Goal: Information Seeking & Learning: Learn about a topic

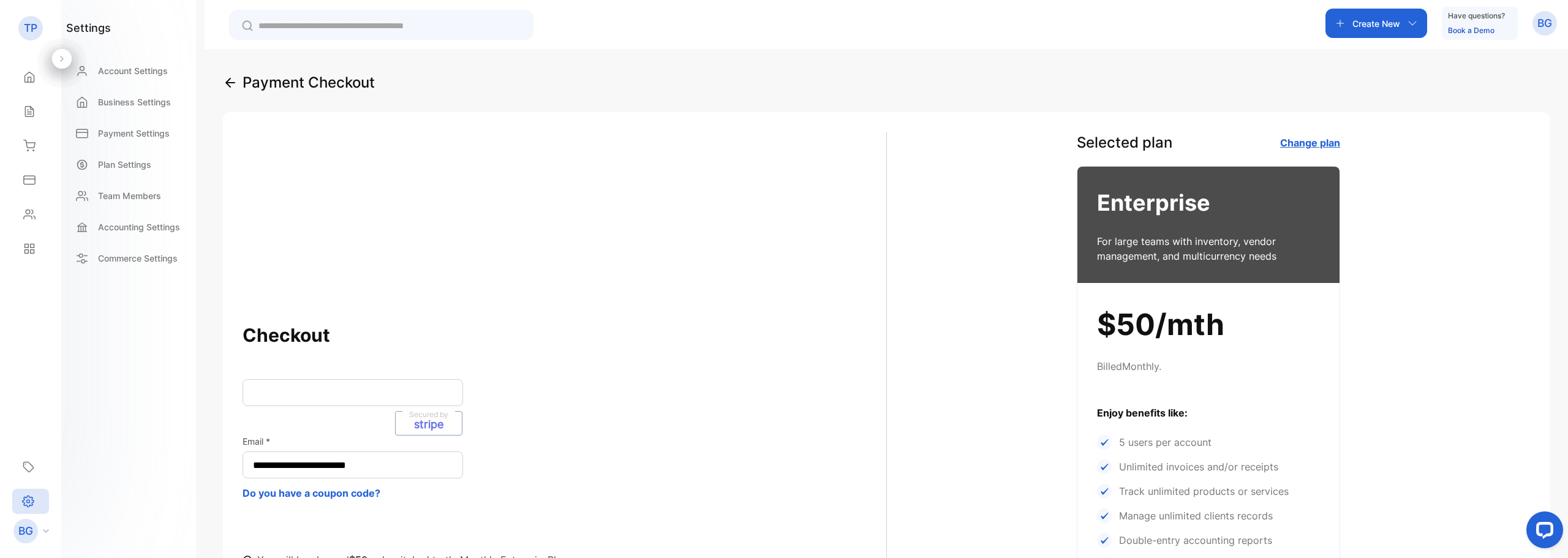
scroll to position [367, 0]
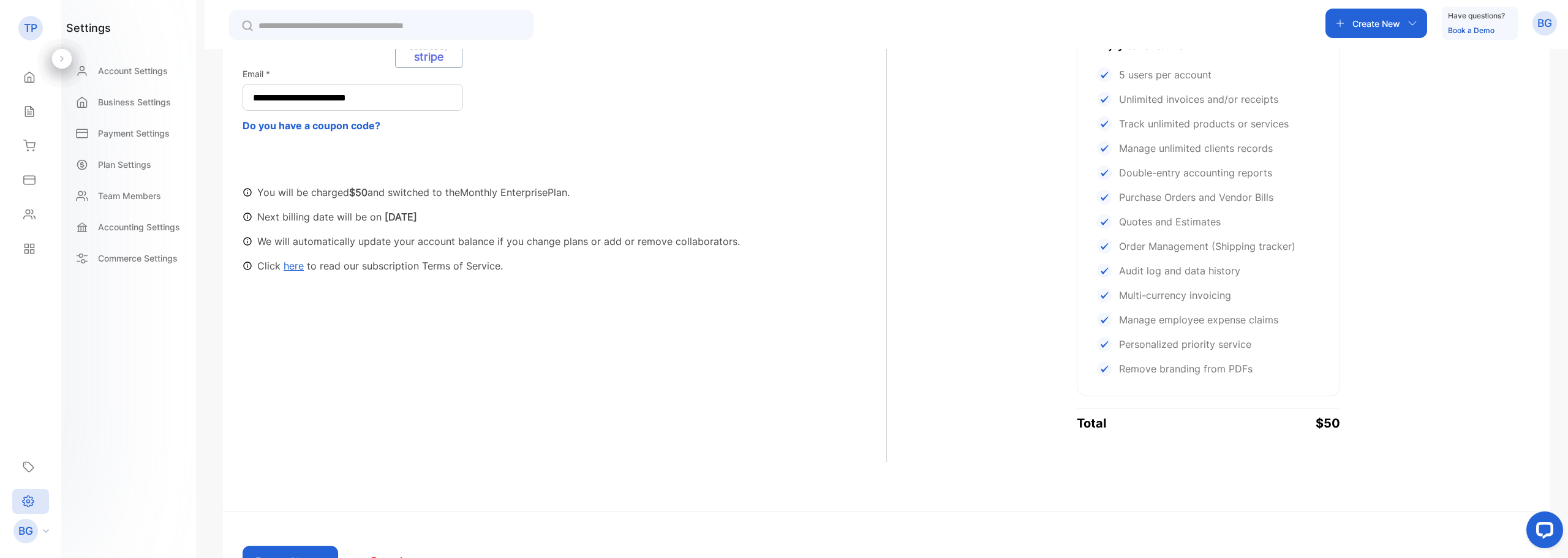
click at [29, 30] on p "TP" at bounding box center [31, 28] width 14 height 16
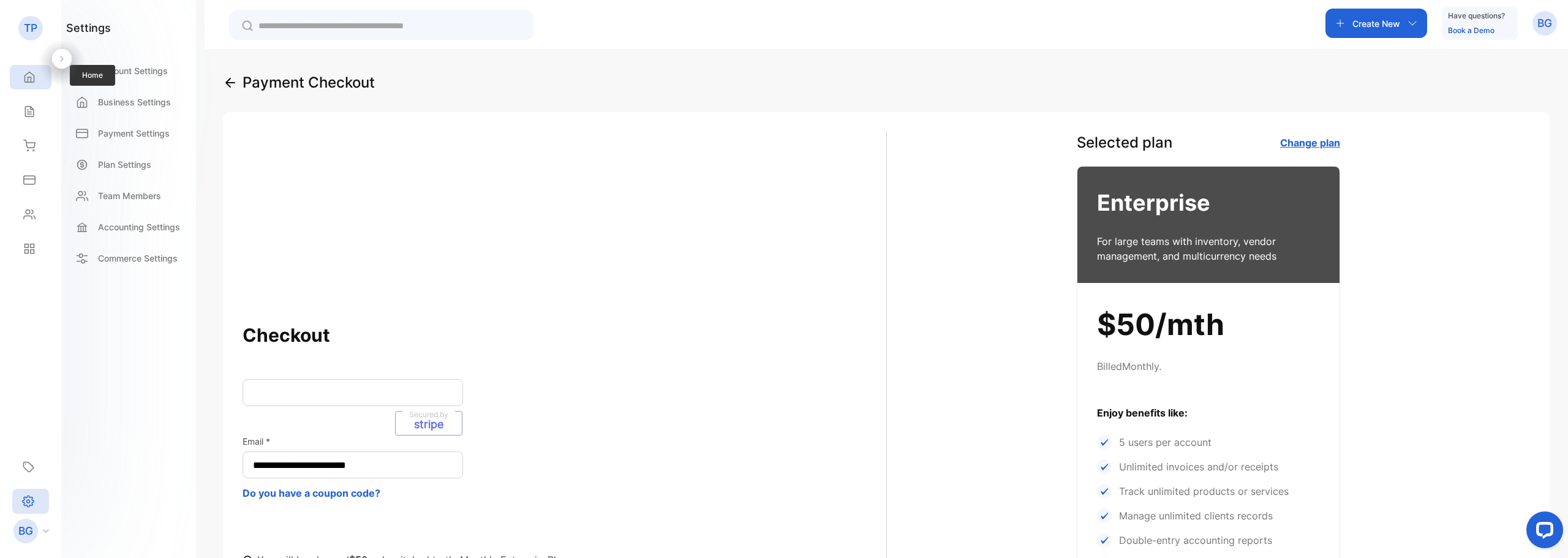
click at [27, 82] on icon at bounding box center [29, 77] width 9 height 10
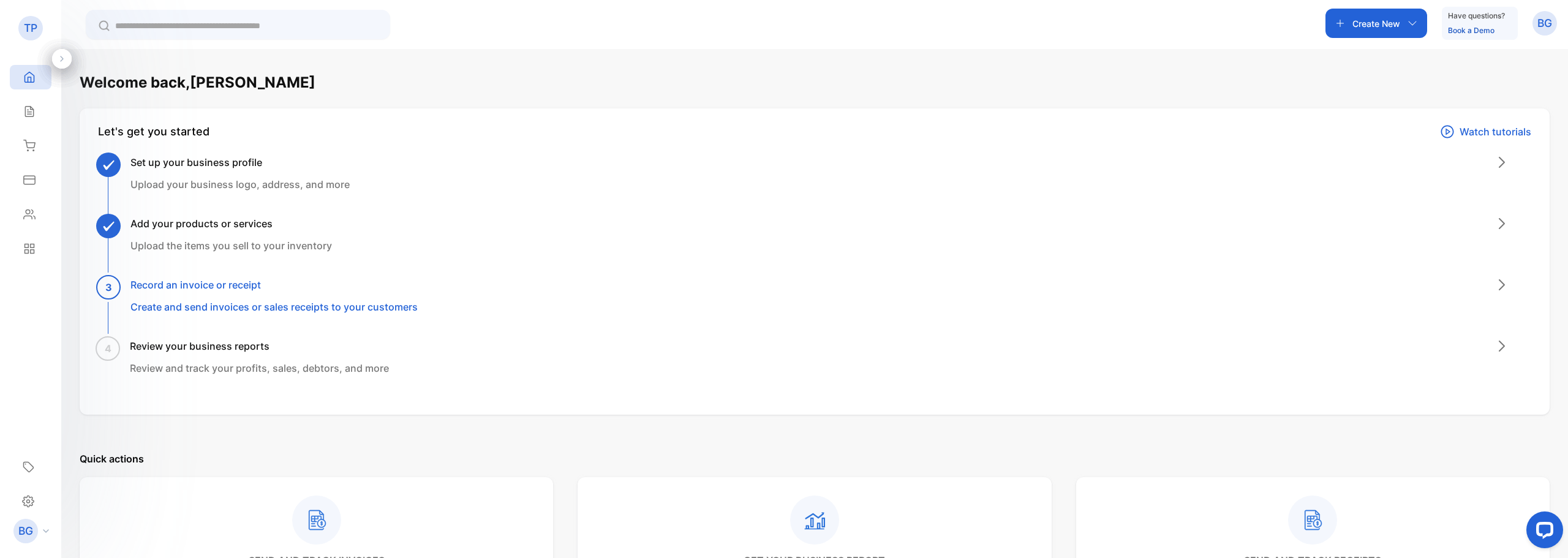
scroll to position [367, 0]
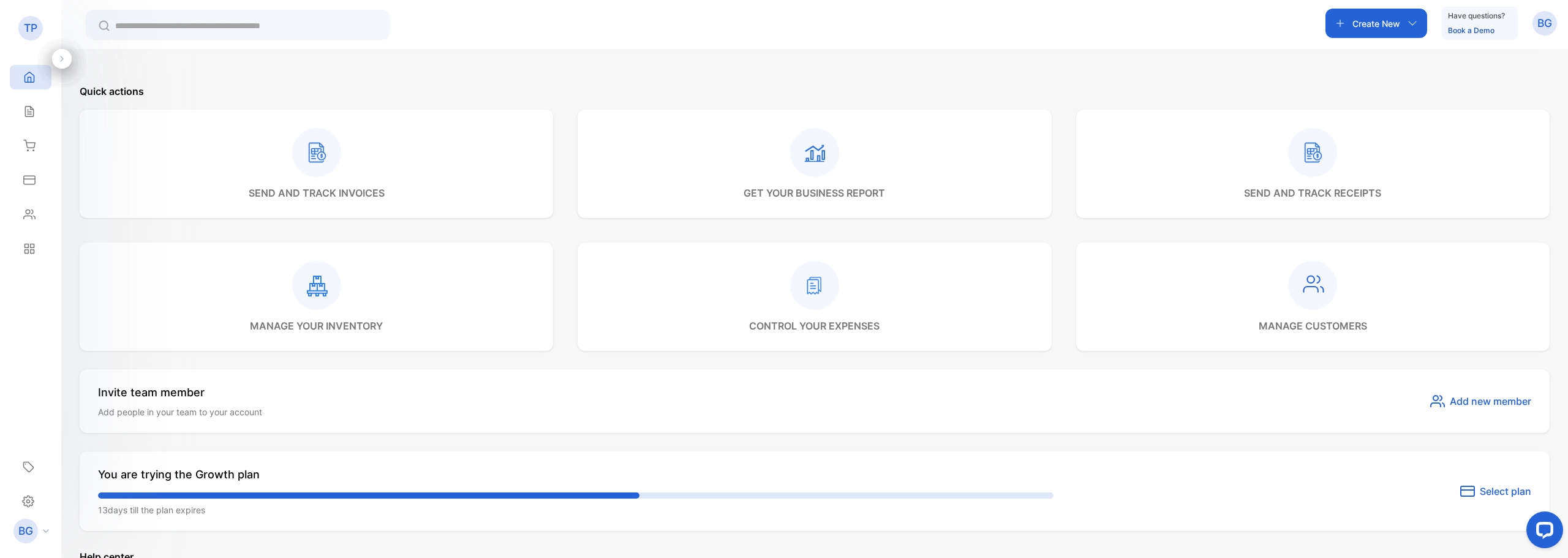
click at [1348, 29] on div "Create New" at bounding box center [1375, 23] width 102 height 29
click at [1375, 279] on p "Inventory" at bounding box center [1380, 281] width 51 height 15
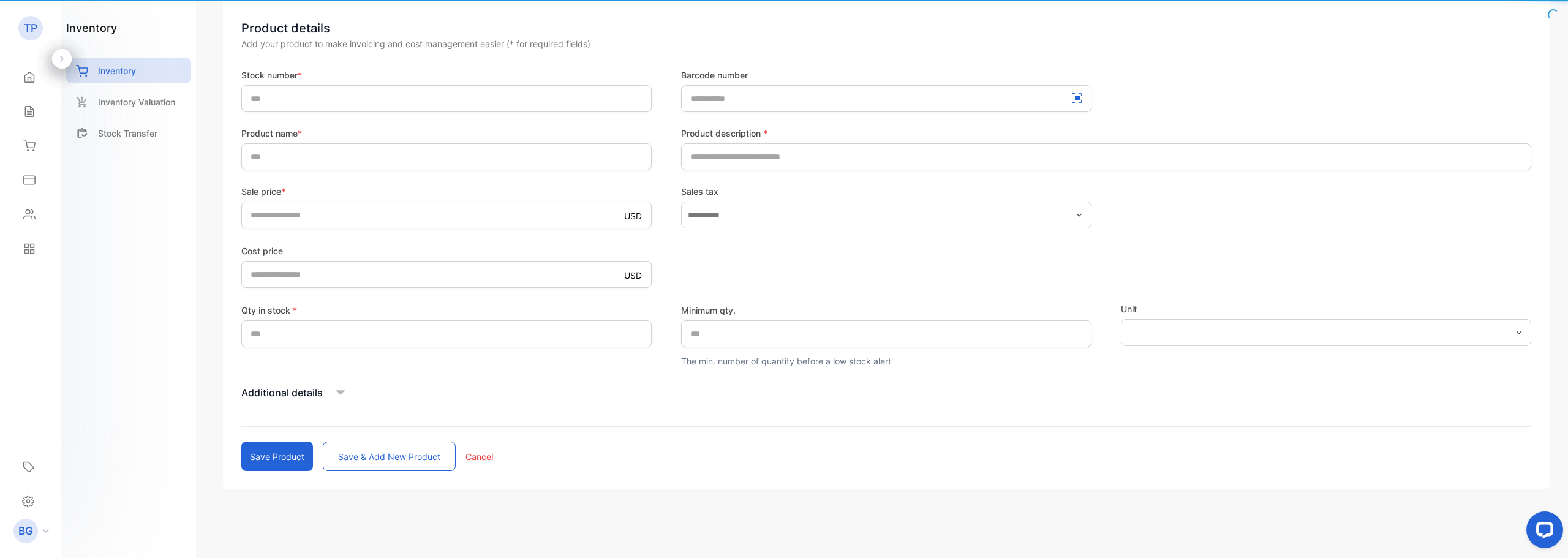
scroll to position [147, 0]
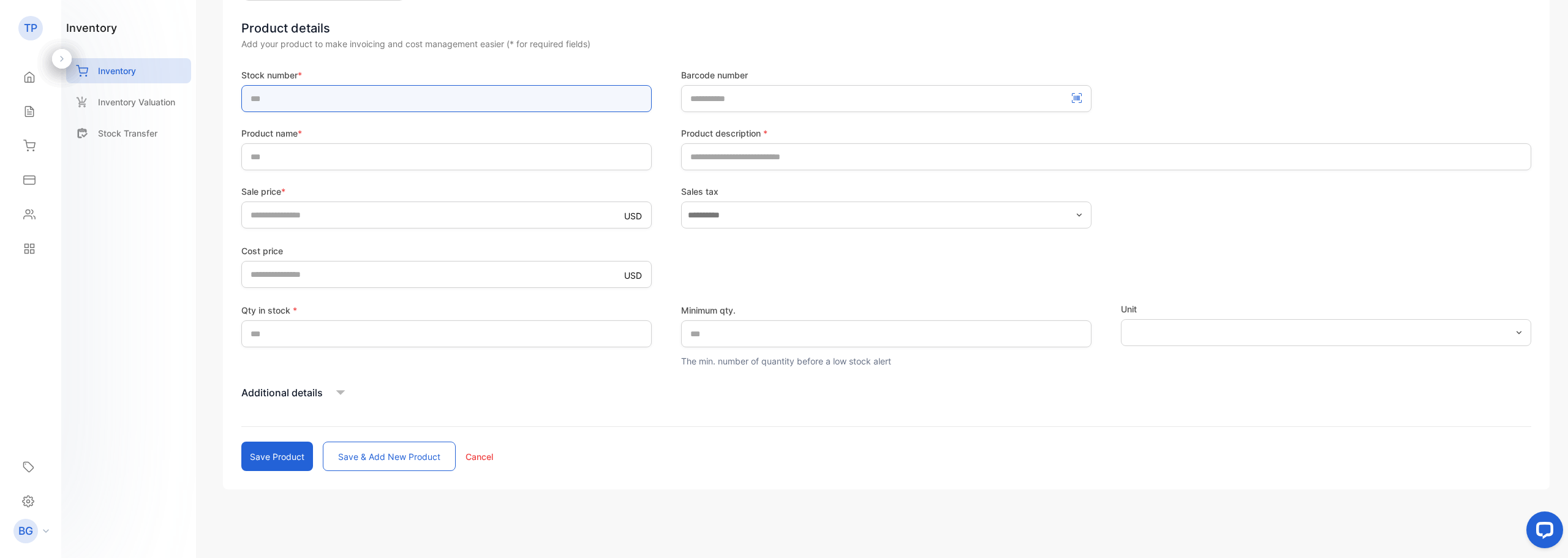
click at [262, 98] on input "text" at bounding box center [446, 98] width 410 height 27
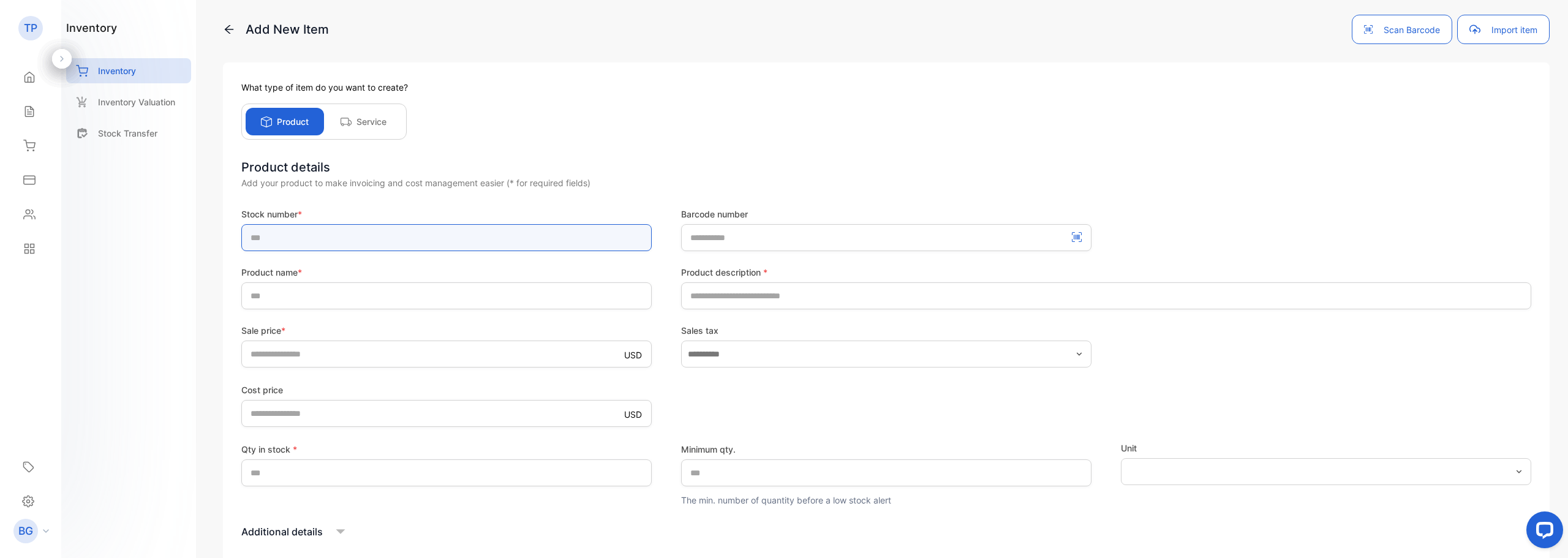
scroll to position [0, 0]
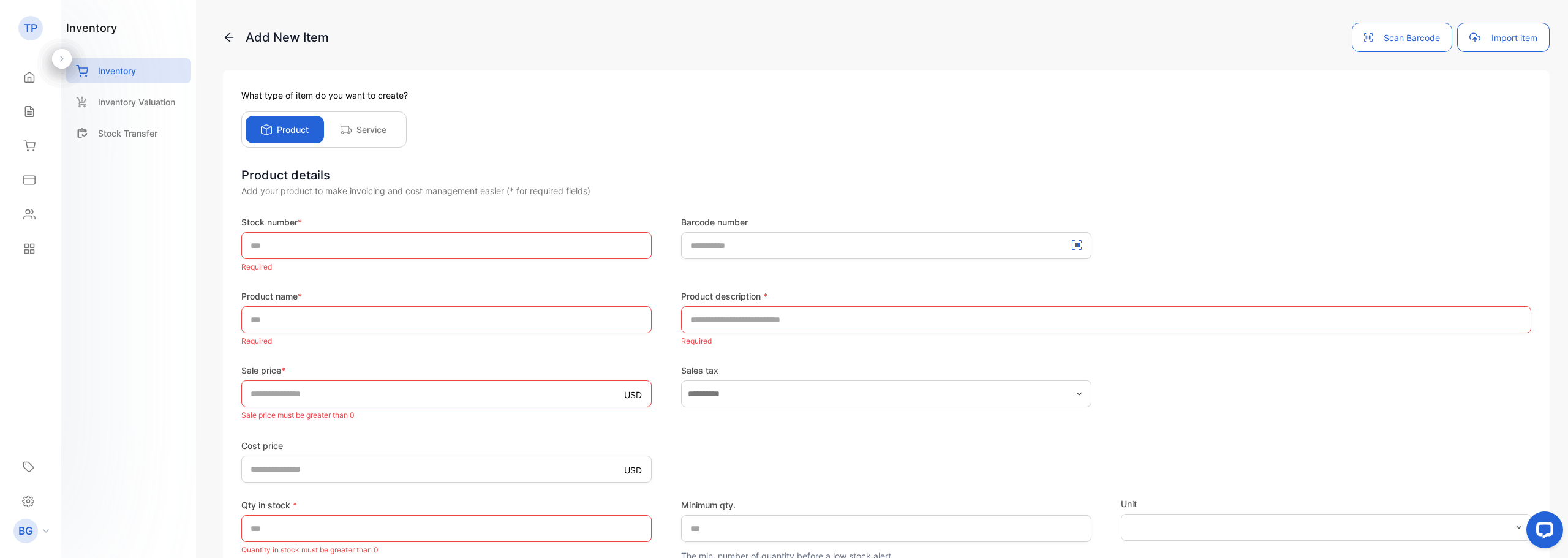
click at [506, 130] on div "What type of item do you want to create? Product Service Product details Add yo…" at bounding box center [886, 377] width 1326 height 614
click at [1487, 44] on button "Import item" at bounding box center [1502, 37] width 92 height 29
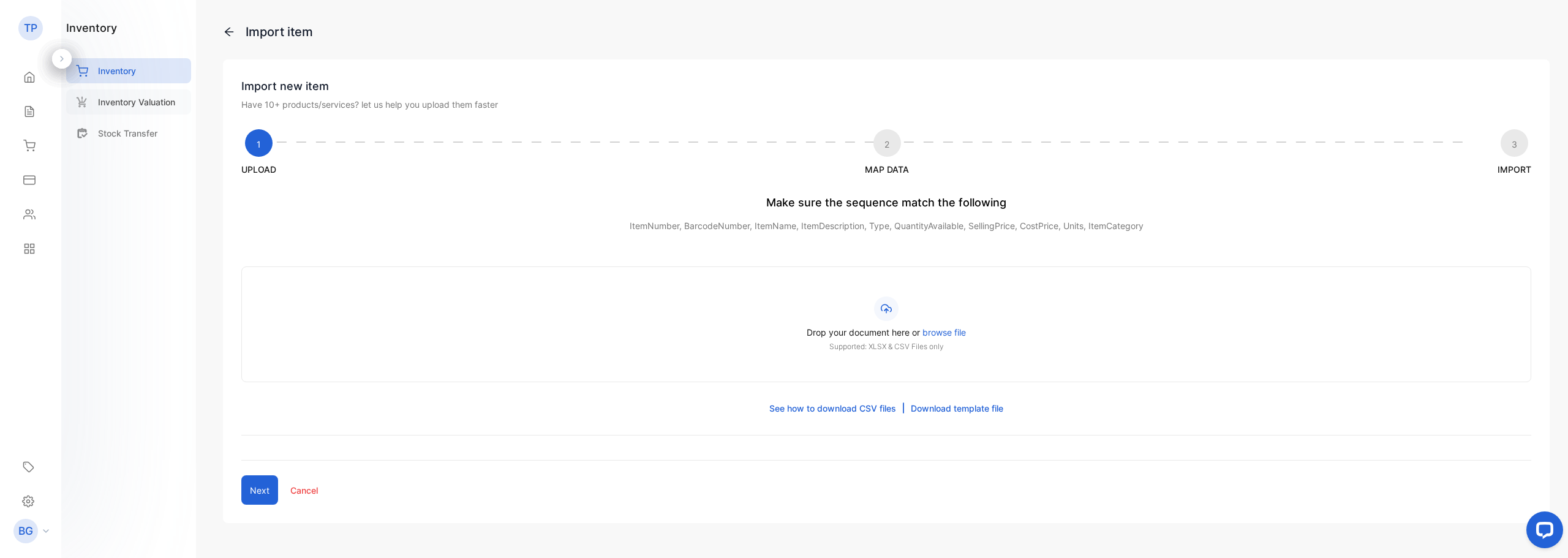
click at [139, 103] on p "Inventory Valuation" at bounding box center [136, 102] width 77 height 13
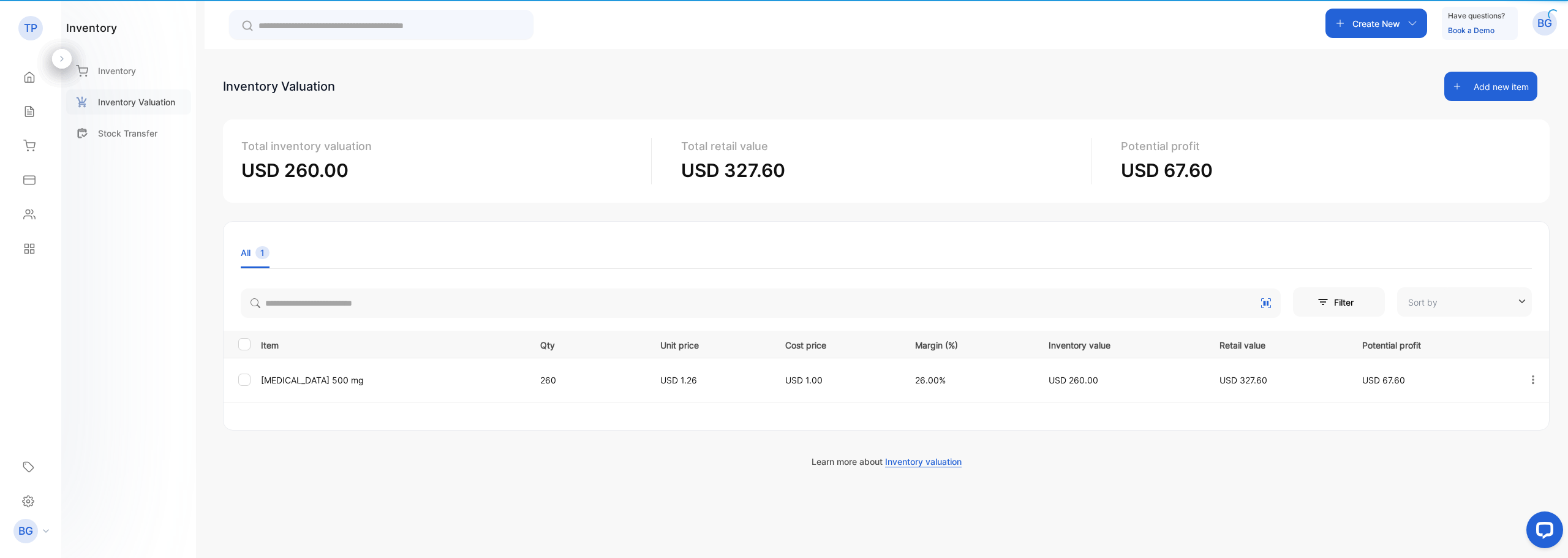
type input "**********"
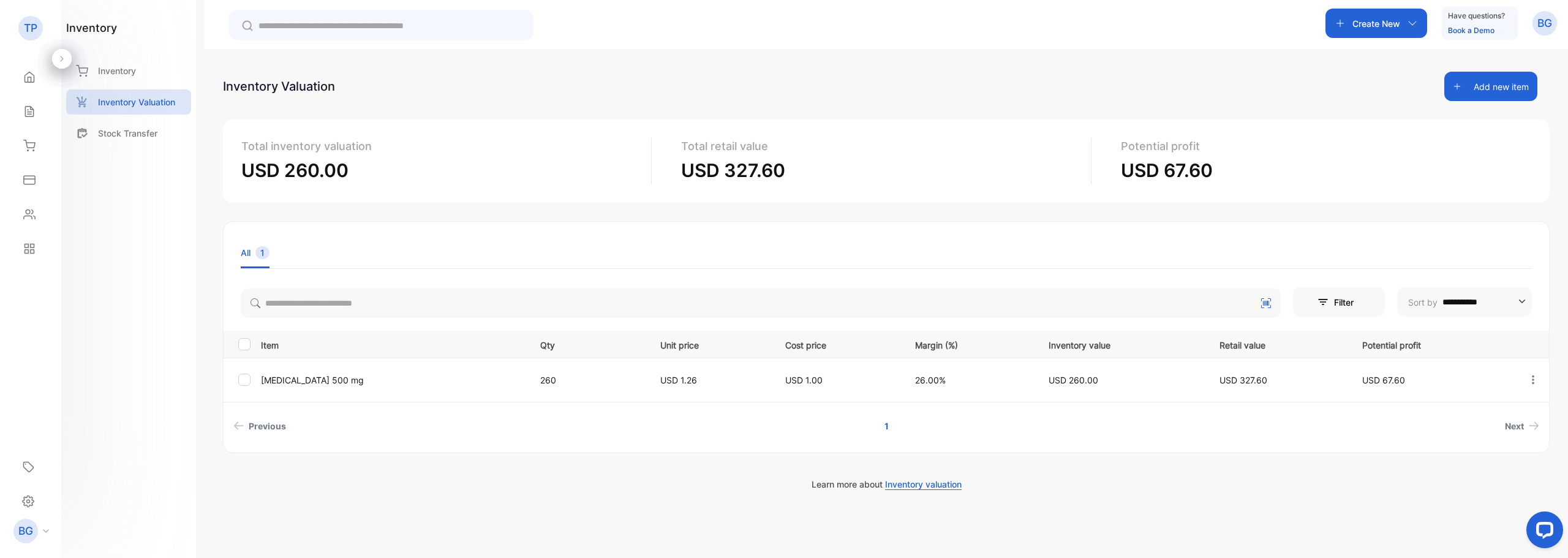
click at [297, 385] on p "[MEDICAL_DATA] 500 mg" at bounding box center [393, 380] width 264 height 13
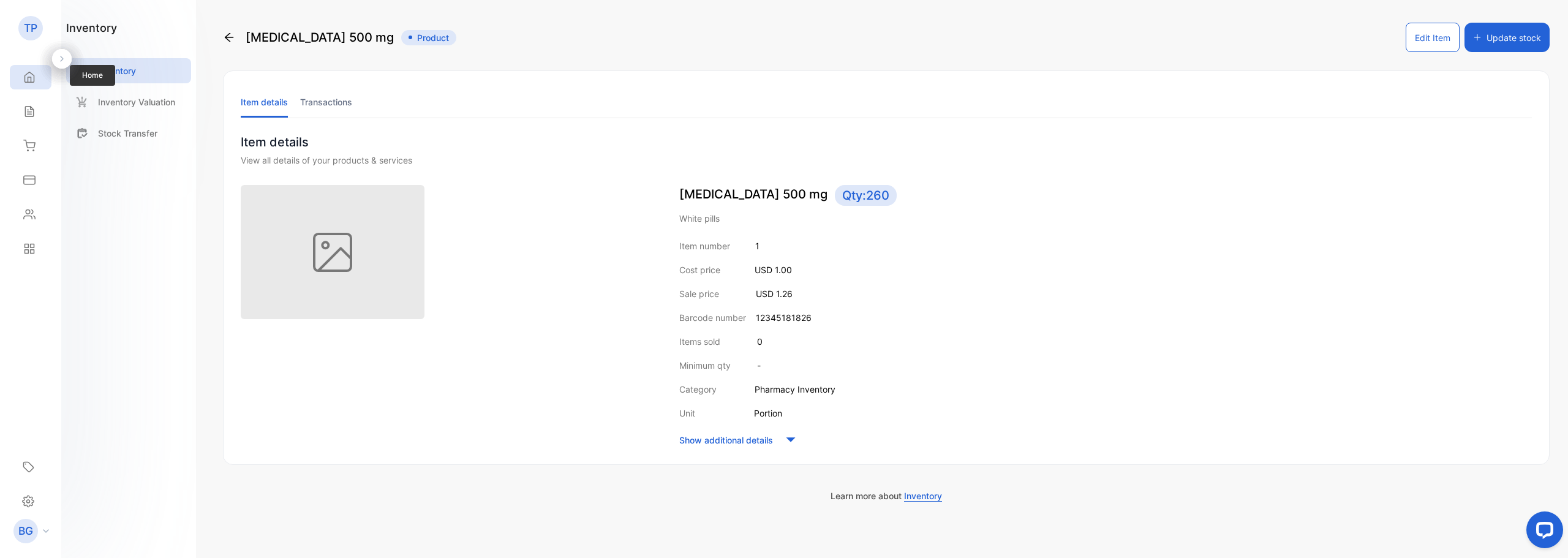
click at [27, 78] on icon at bounding box center [29, 77] width 12 height 12
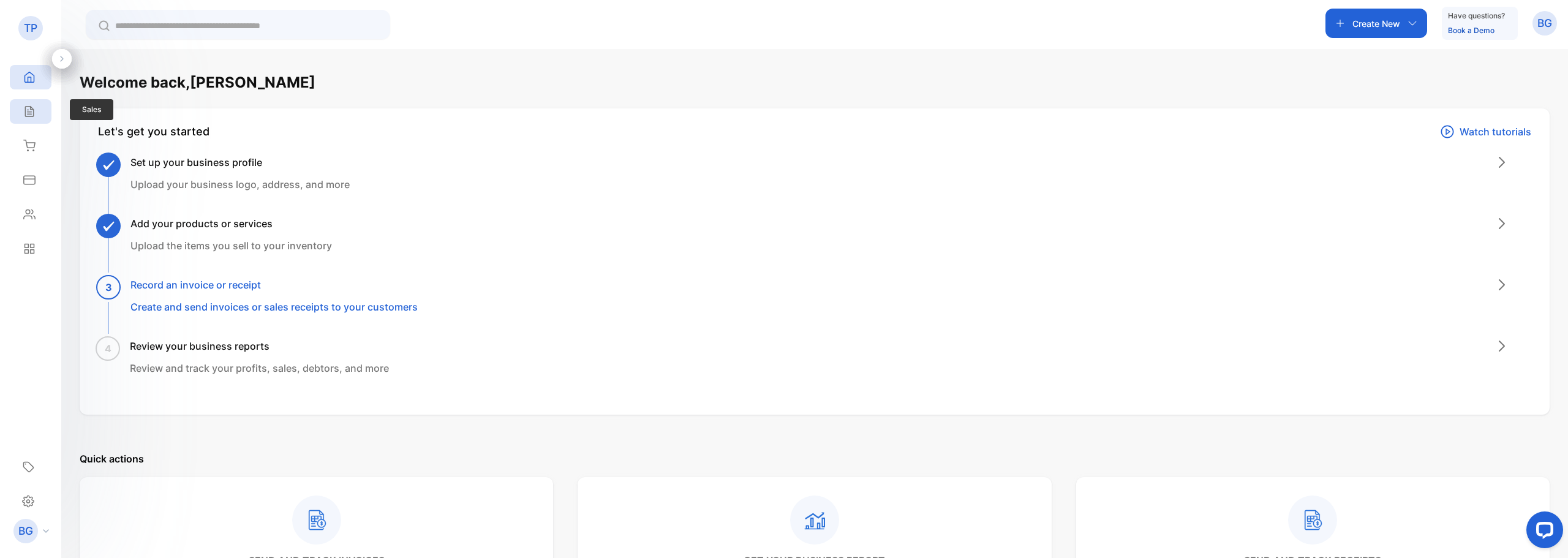
click at [24, 104] on div "Sales" at bounding box center [30, 111] width 42 height 25
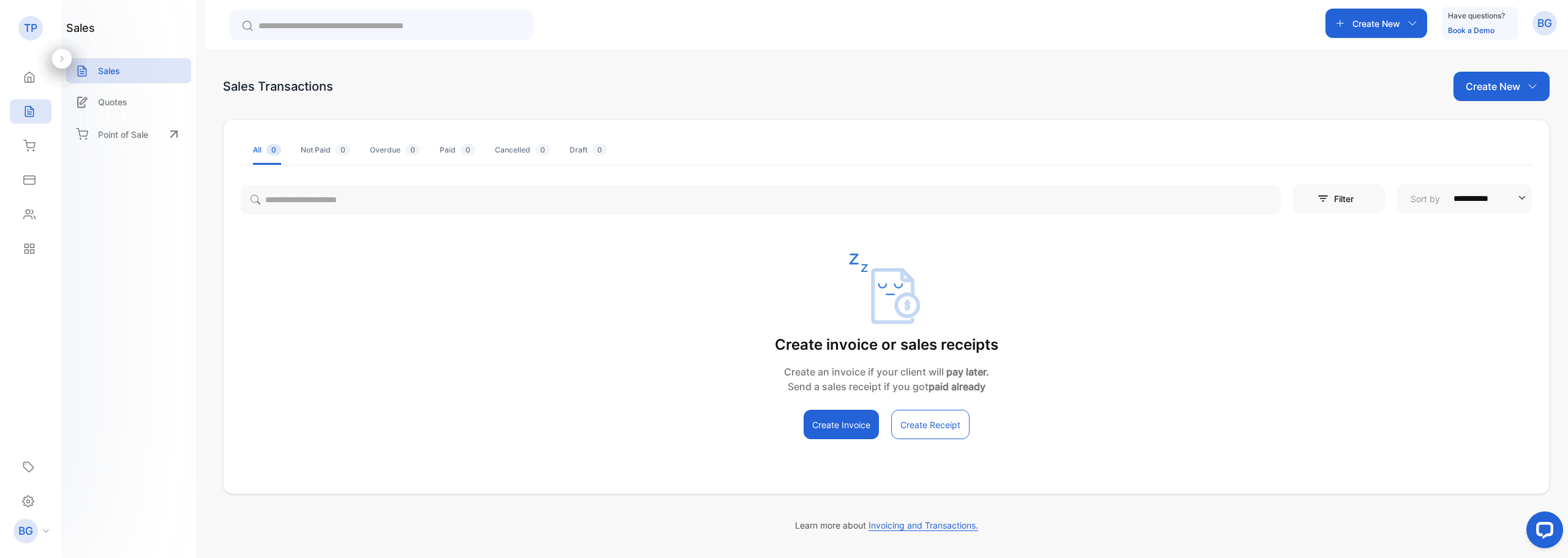
click at [1371, 28] on p "Create New" at bounding box center [1376, 23] width 48 height 13
click at [1174, 240] on div "**********" at bounding box center [886, 309] width 1325 height 259
click at [1550, 28] on p "BG" at bounding box center [1545, 23] width 15 height 16
click at [1423, 20] on div "Create New" at bounding box center [1375, 23] width 102 height 29
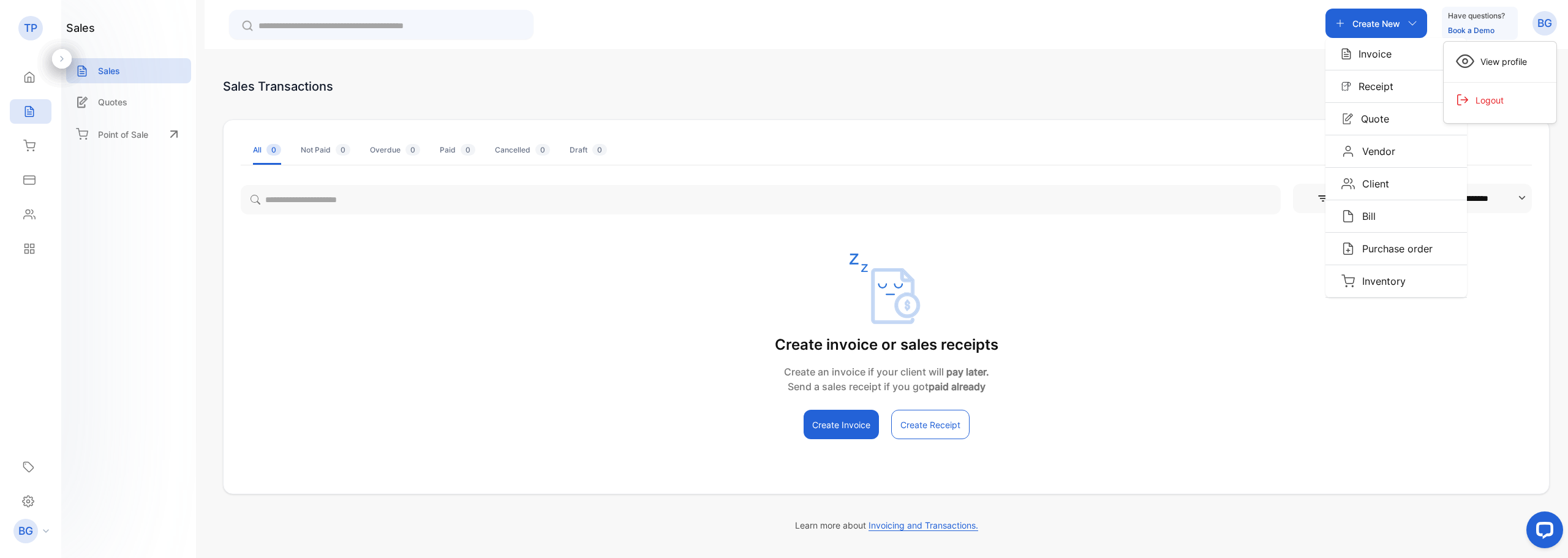
click at [1201, 290] on div "Create invoice or sales receipts Create an invoice if your client will pay late…" at bounding box center [886, 346] width 1325 height 186
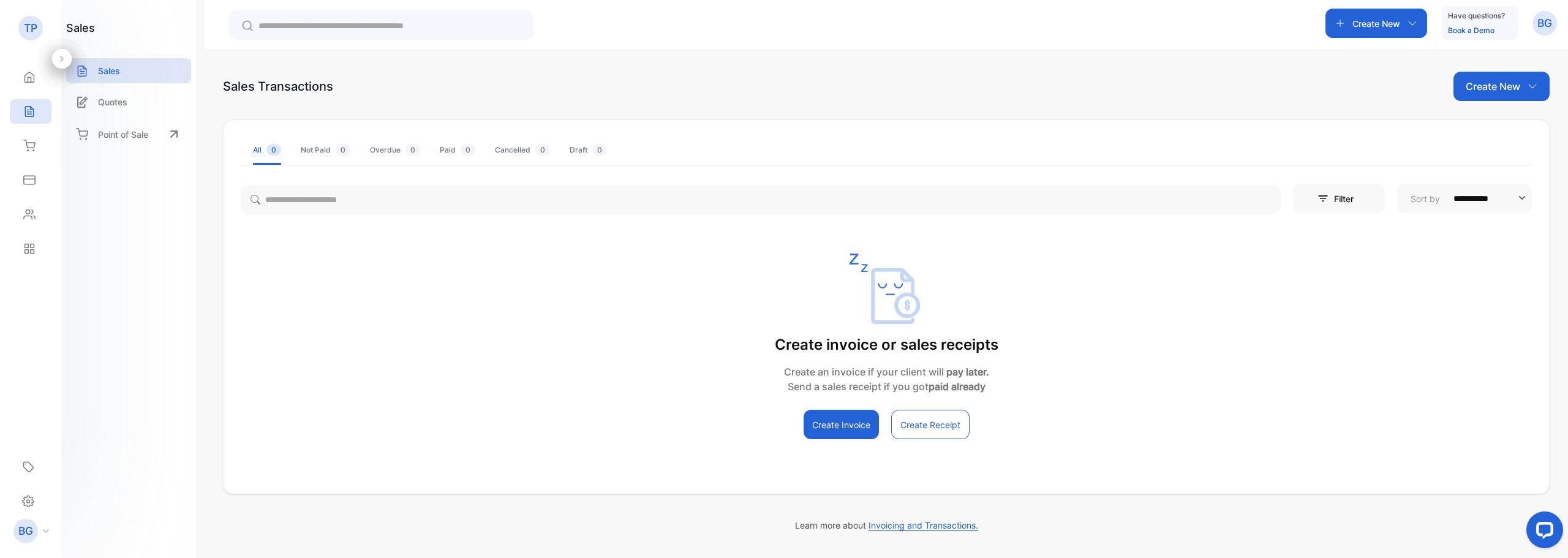
click at [1466, 33] on link "Book a Demo" at bounding box center [1471, 30] width 46 height 9
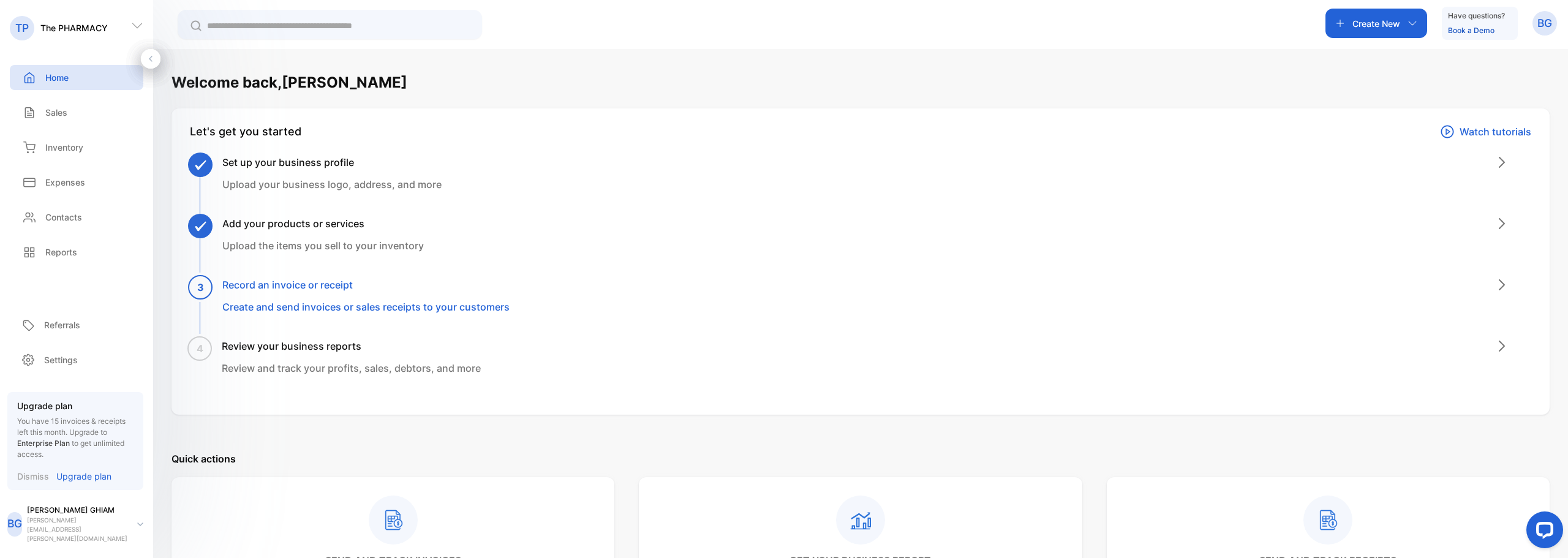
scroll to position [594, 0]
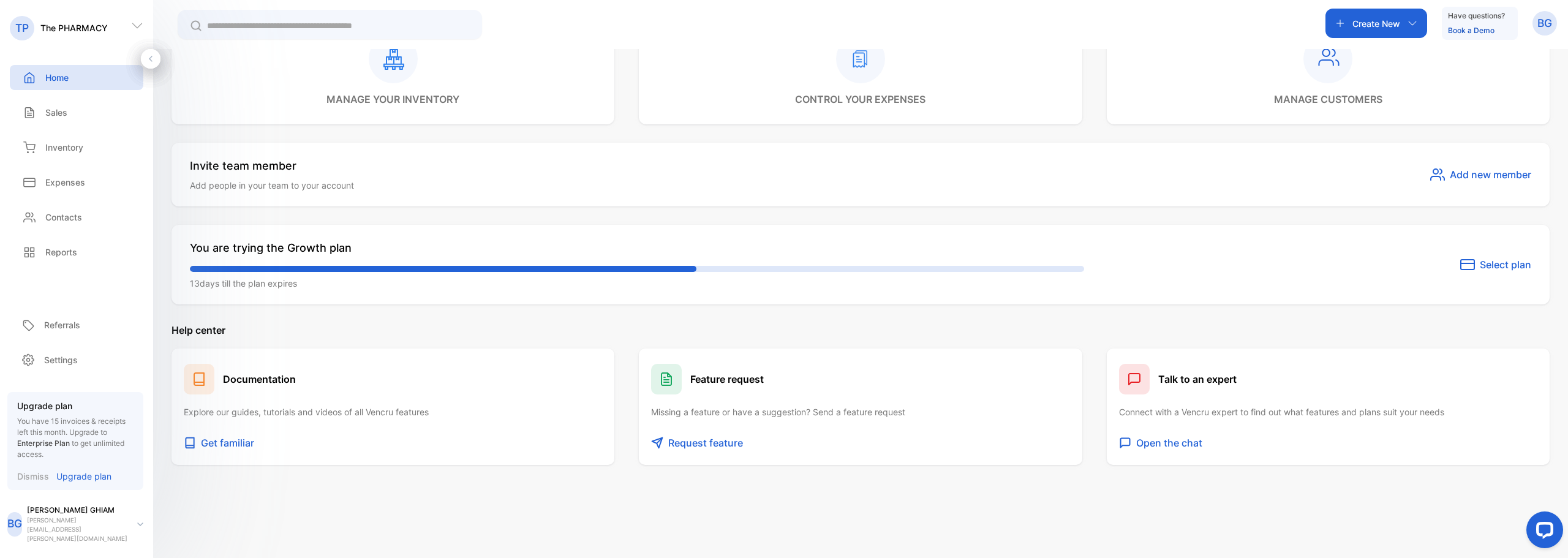
click at [1555, 29] on div "BG" at bounding box center [1545, 23] width 25 height 25
click at [139, 22] on icon at bounding box center [137, 26] width 12 height 12
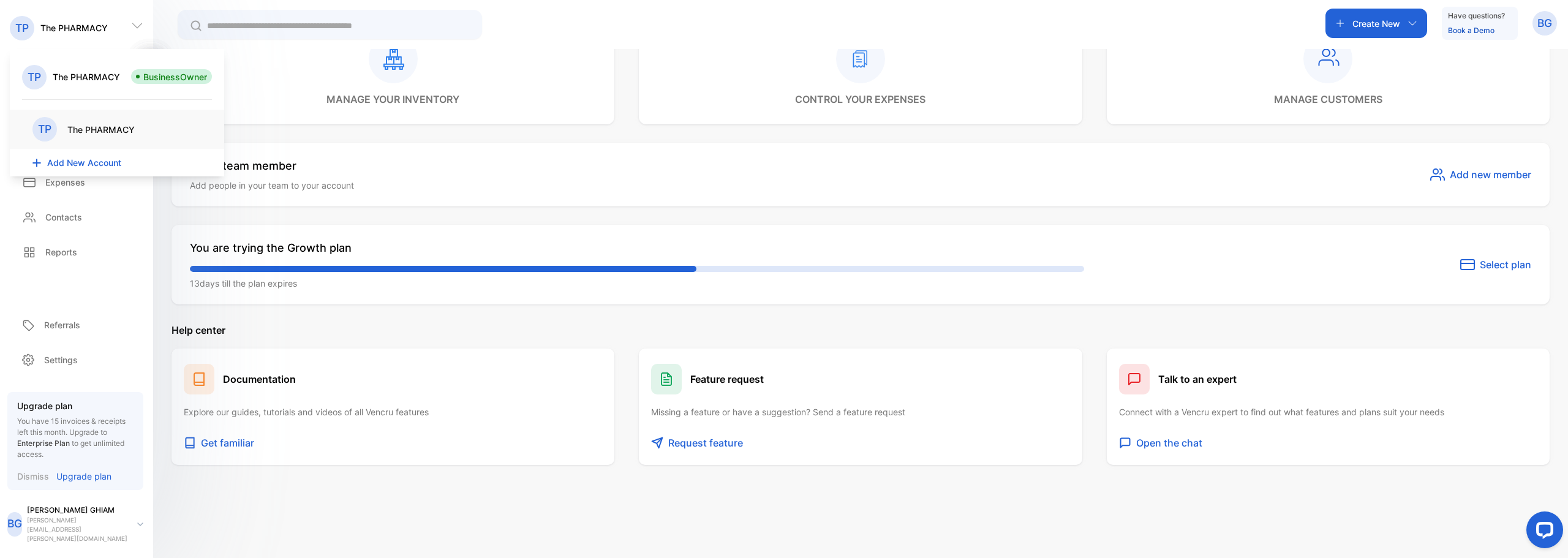
click at [72, 483] on p "Upgrade plan" at bounding box center [83, 476] width 55 height 13
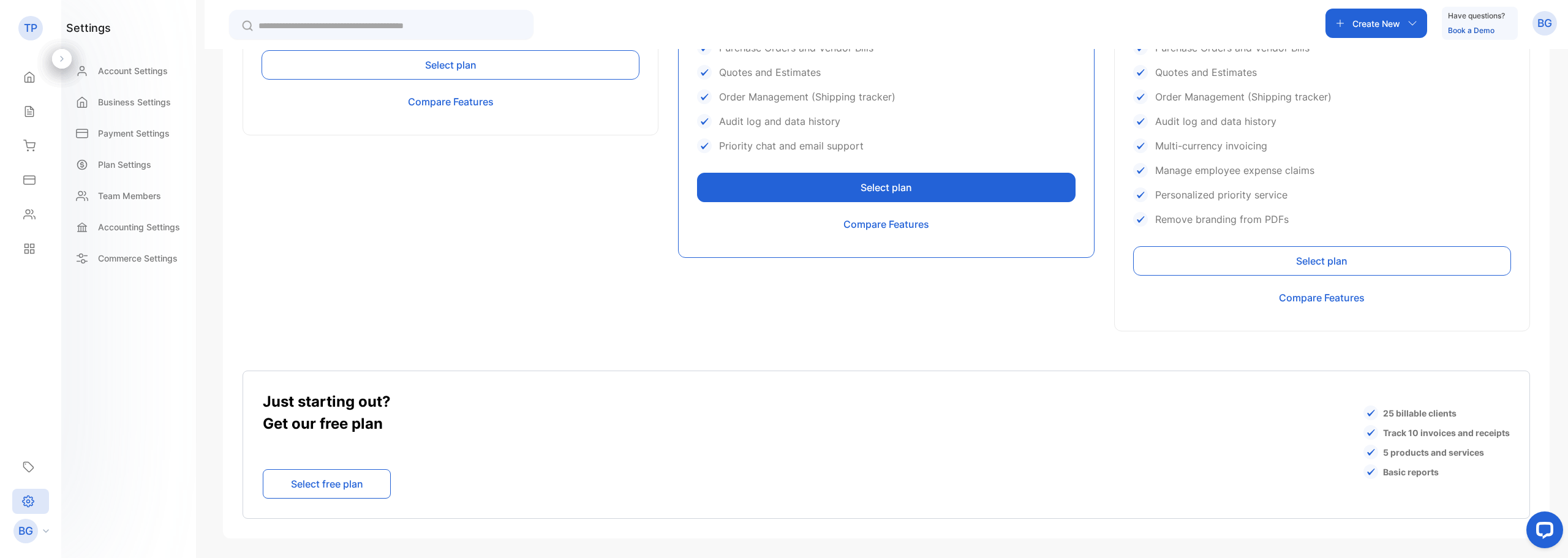
scroll to position [246, 0]
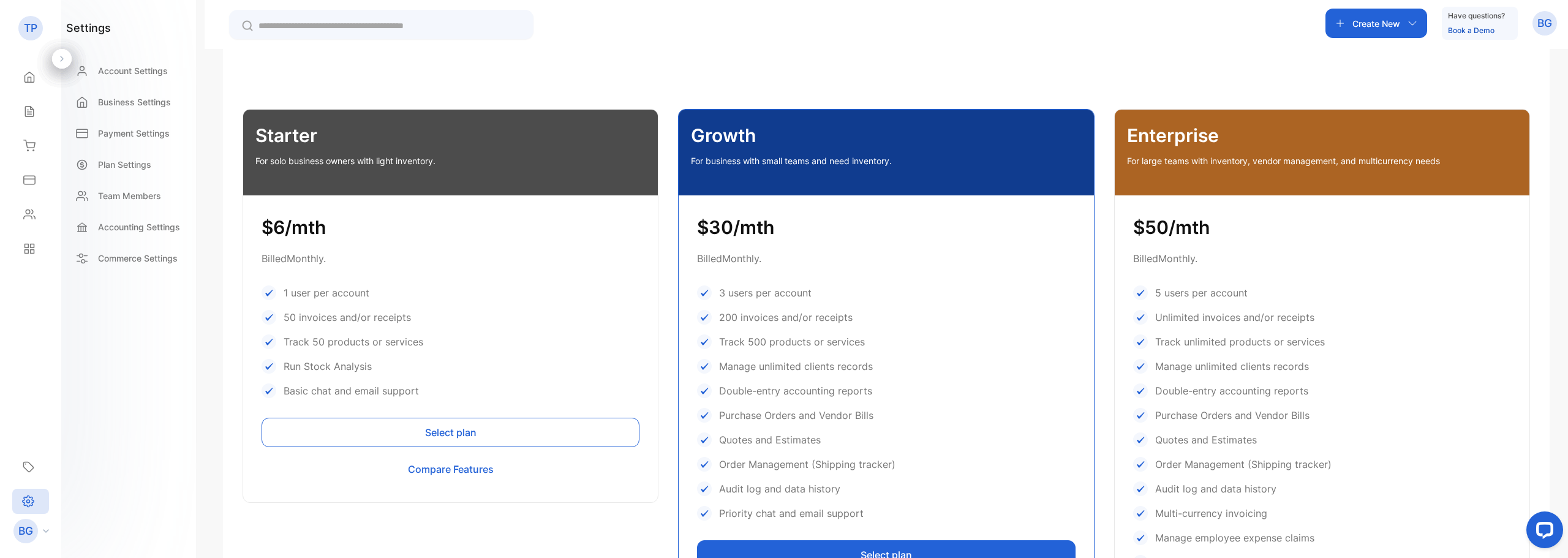
drag, startPoint x: 1283, startPoint y: 395, endPoint x: 1302, endPoint y: 395, distance: 19.0
drag, startPoint x: 1302, startPoint y: 395, endPoint x: 1186, endPoint y: 365, distance: 119.8
click at [1186, 365] on p "Manage unlimited clients records" at bounding box center [1231, 366] width 154 height 15
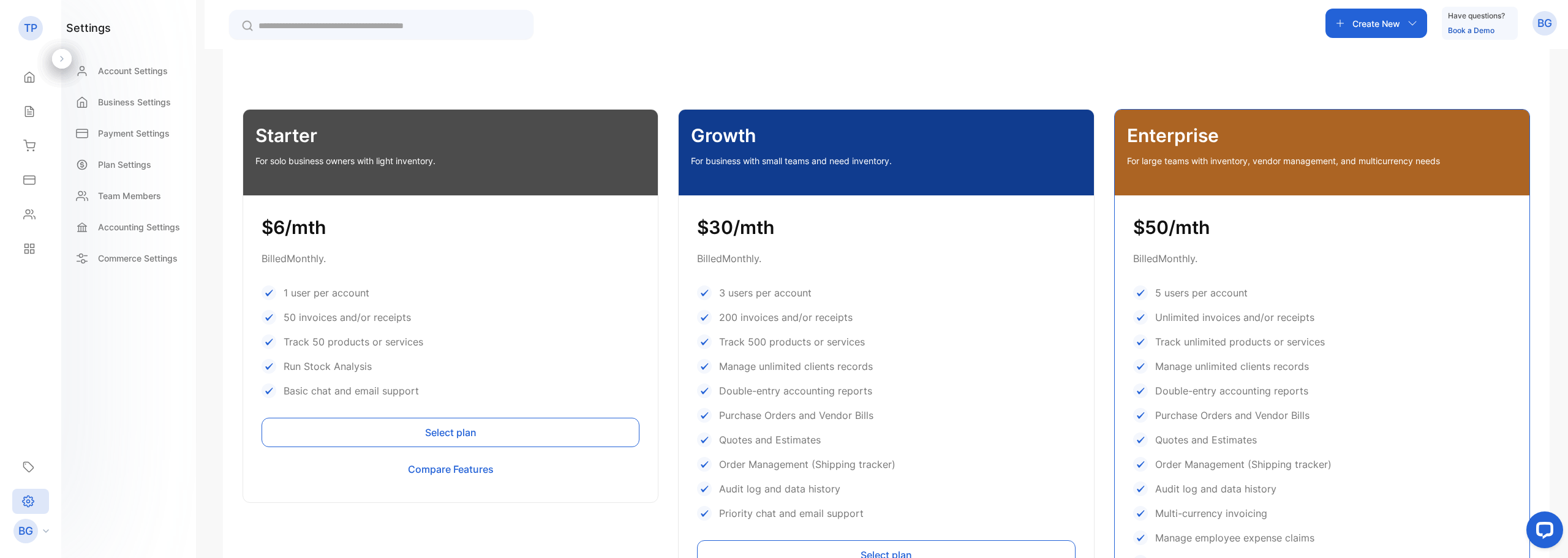
click at [31, 31] on p "TP" at bounding box center [31, 28] width 14 height 16
click at [30, 74] on icon at bounding box center [29, 77] width 12 height 12
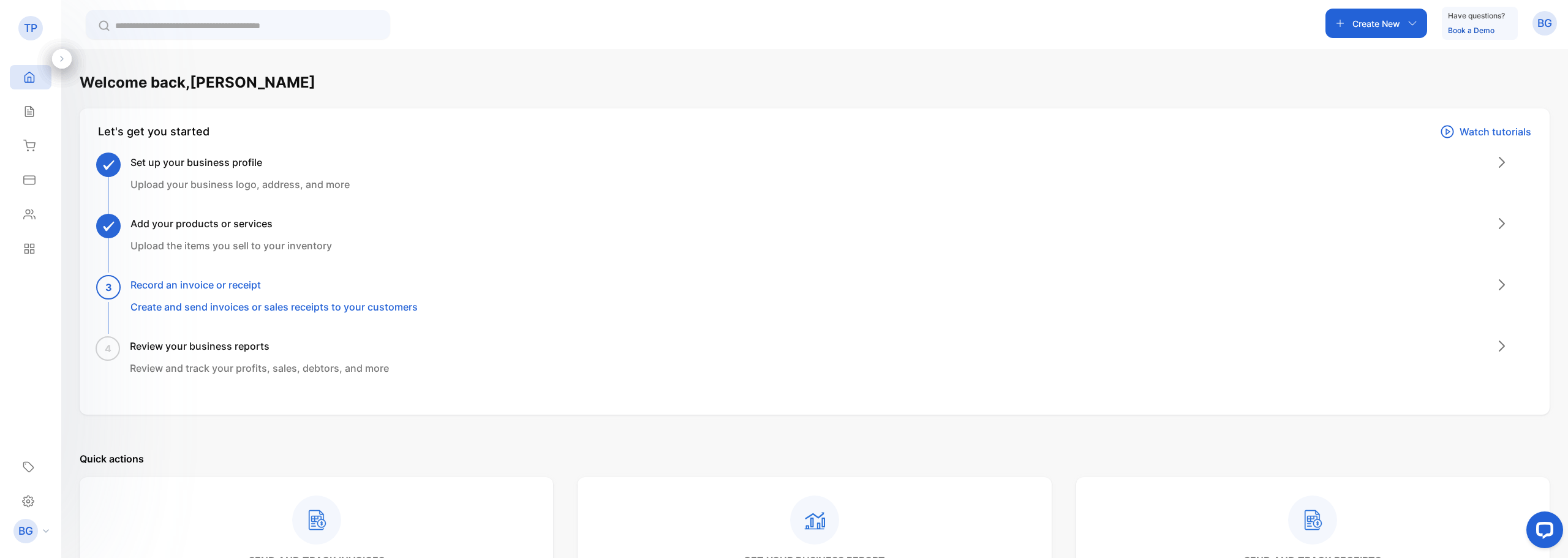
click at [1355, 28] on p "Create New" at bounding box center [1376, 23] width 48 height 13
click at [1374, 279] on p "Inventory" at bounding box center [1380, 281] width 51 height 15
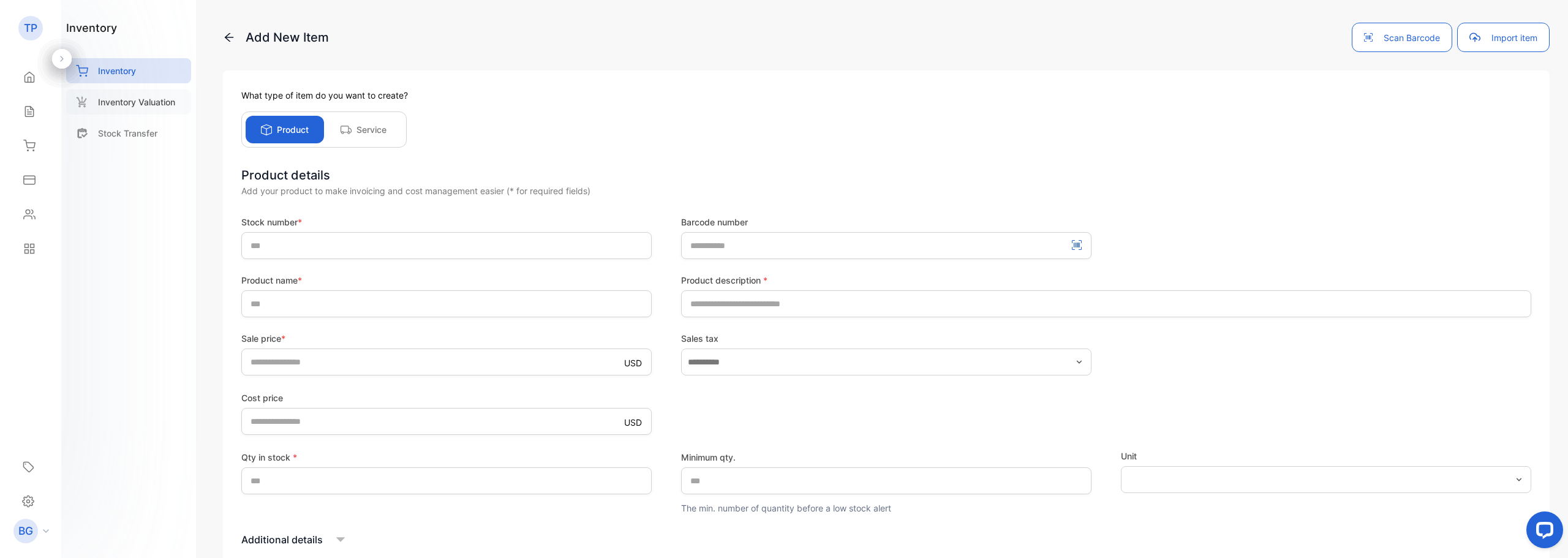
click at [130, 107] on p "Inventory Valuation" at bounding box center [136, 102] width 77 height 13
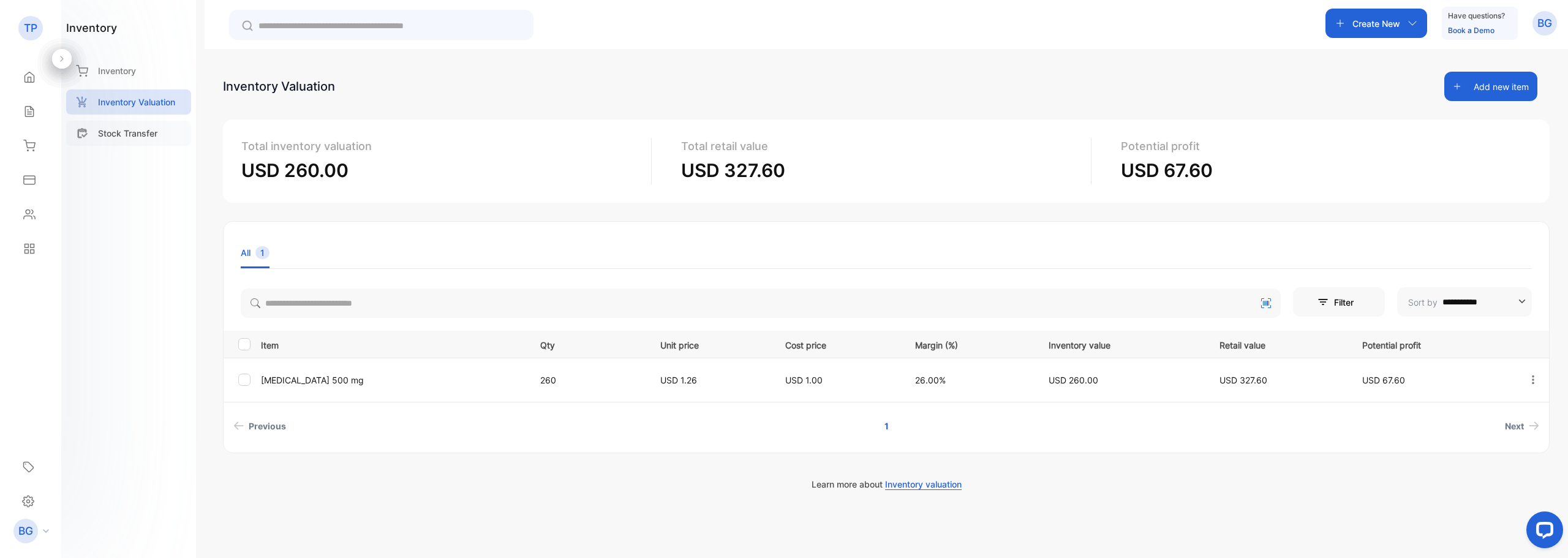
click at [111, 135] on p "Stock Transfer" at bounding box center [127, 133] width 59 height 13
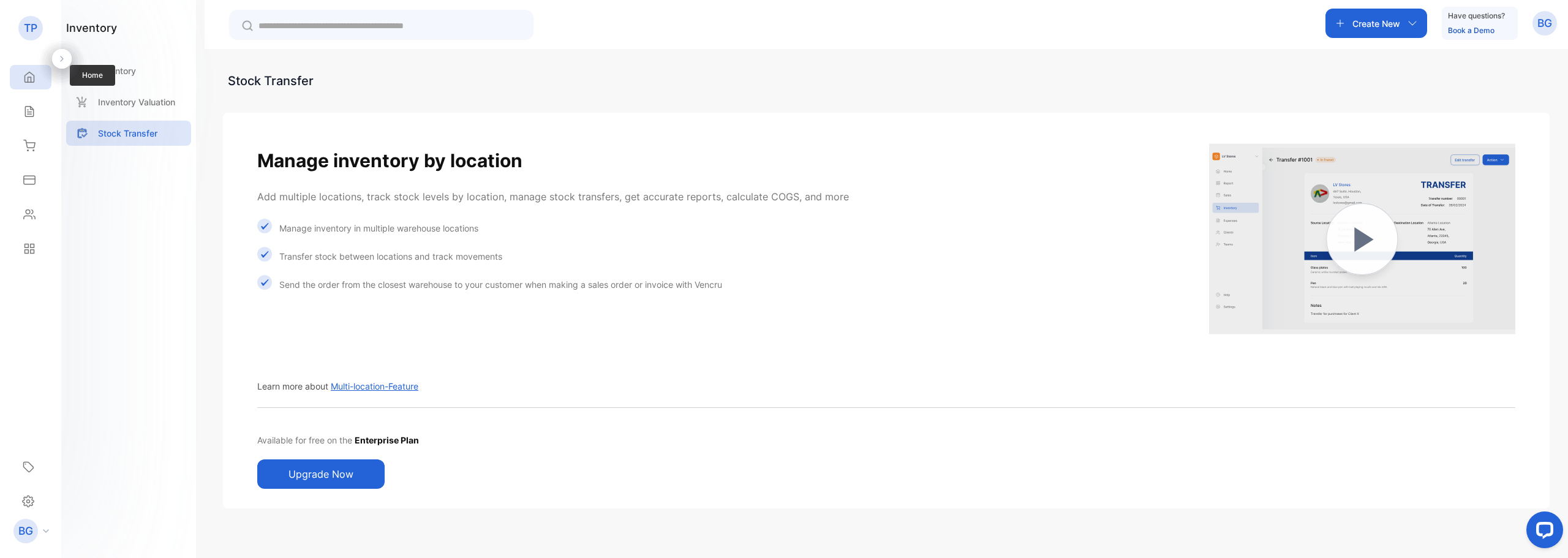
click at [36, 80] on div "Home" at bounding box center [30, 77] width 42 height 25
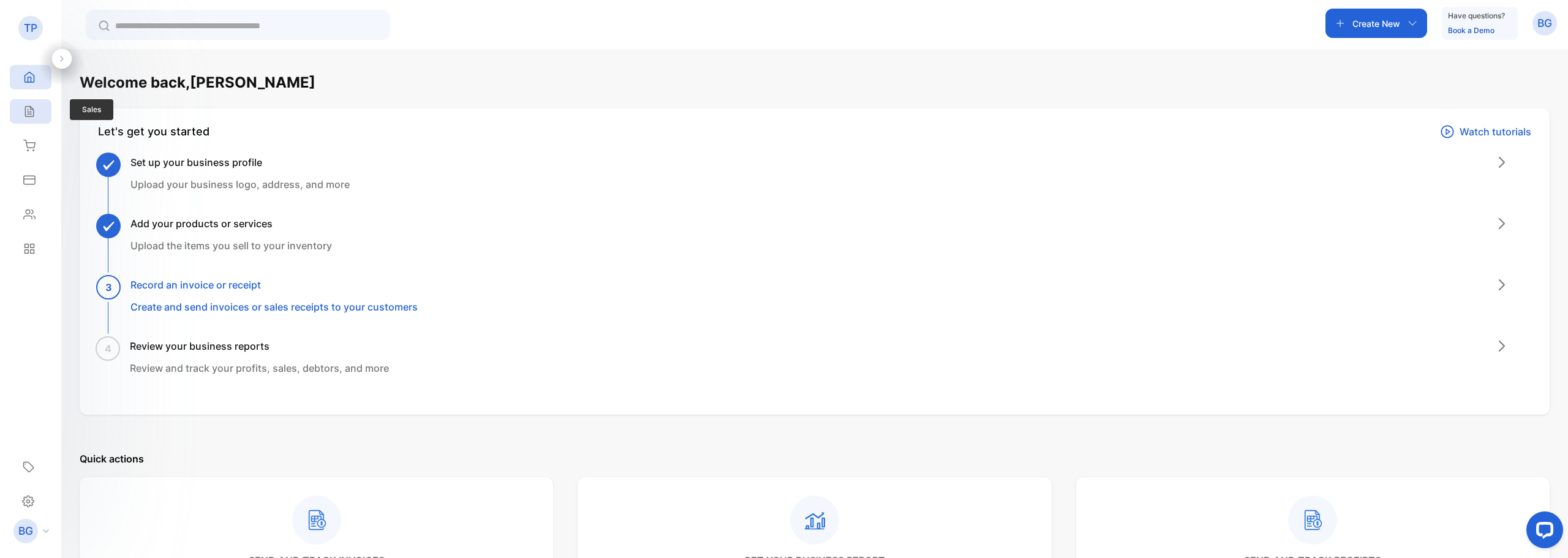
click at [30, 115] on icon at bounding box center [29, 111] width 12 height 12
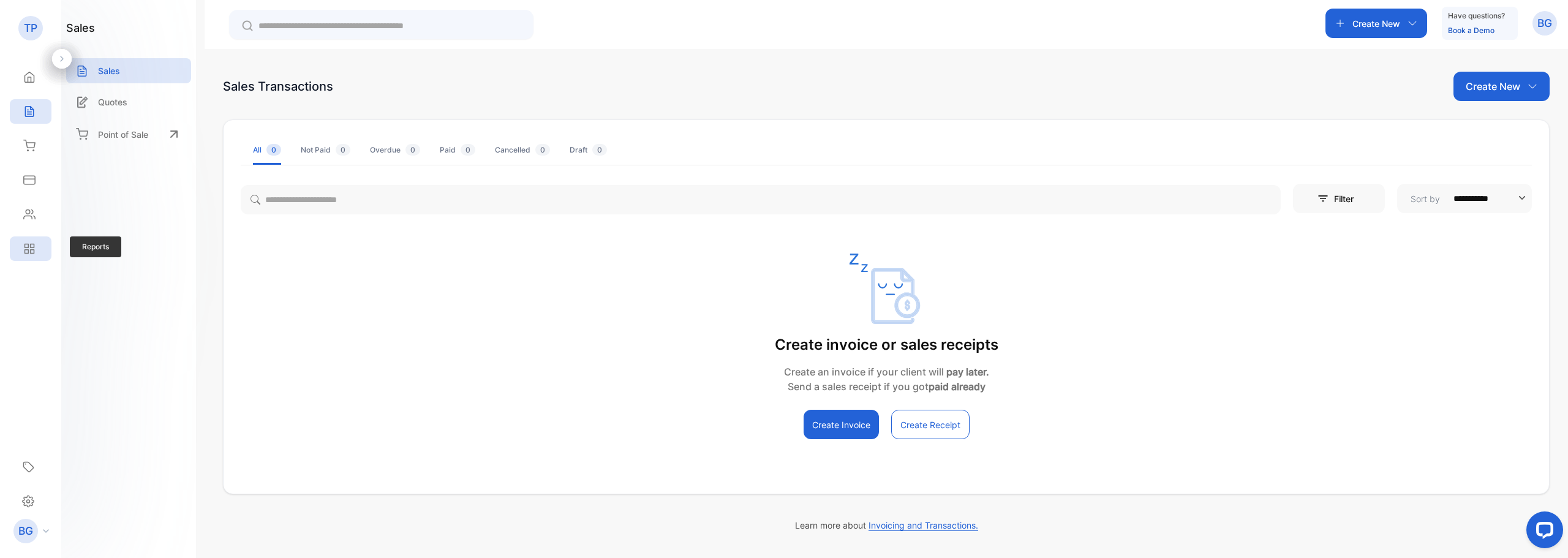
click at [27, 257] on div "Reports" at bounding box center [30, 249] width 42 height 25
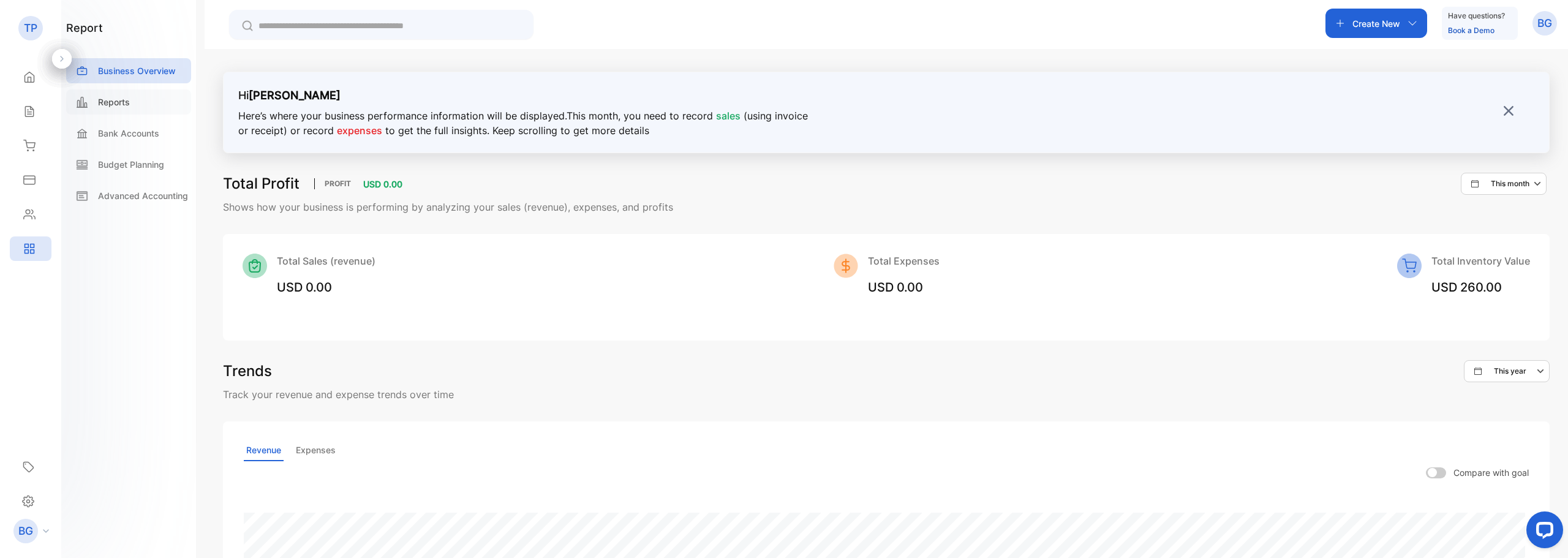
drag, startPoint x: 117, startPoint y: 104, endPoint x: 109, endPoint y: 102, distance: 8.2
click at [117, 104] on p "Reports" at bounding box center [113, 102] width 32 height 13
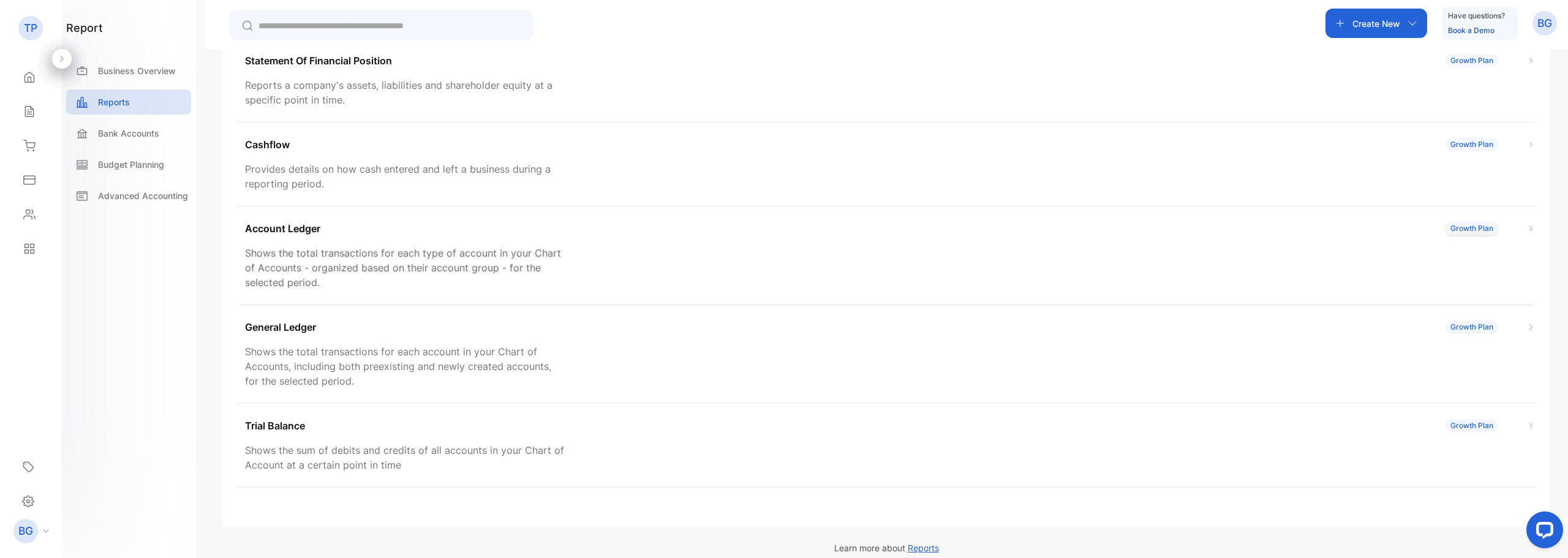
scroll to position [236, 0]
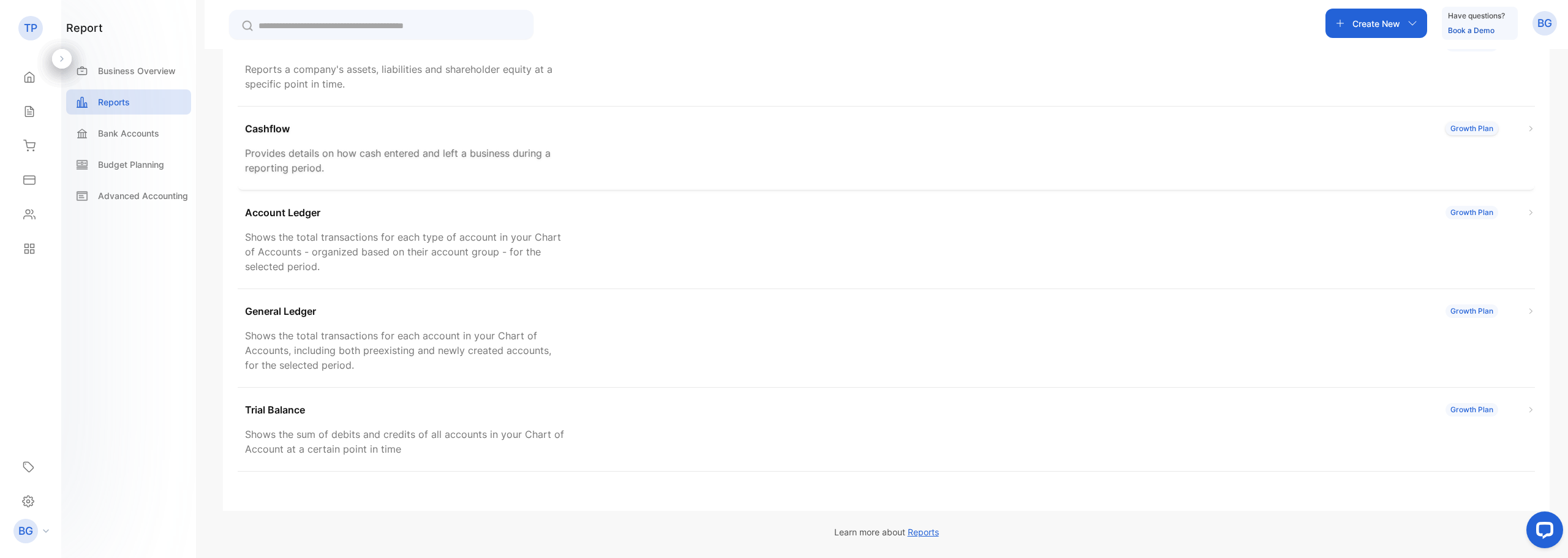
click at [468, 184] on div "Cashflow Growth Plan Provides details on how cash entered and left a business d…" at bounding box center [886, 148] width 1297 height 84
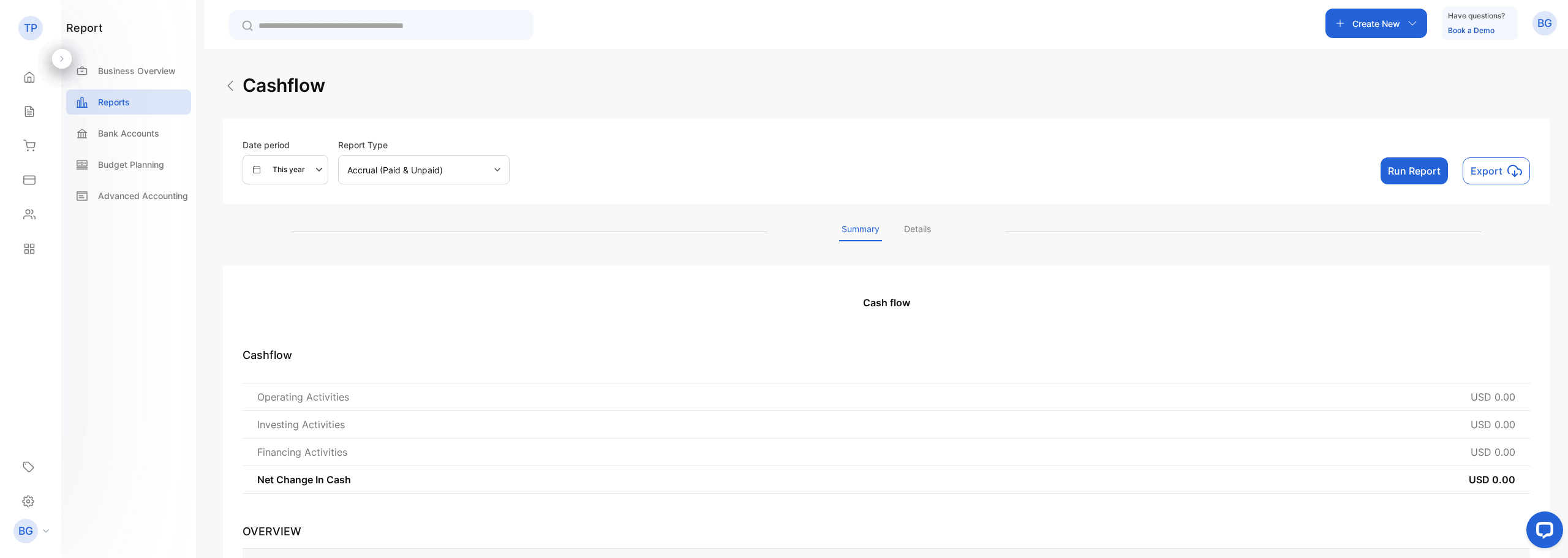
click at [912, 232] on p "Details" at bounding box center [917, 232] width 32 height 19
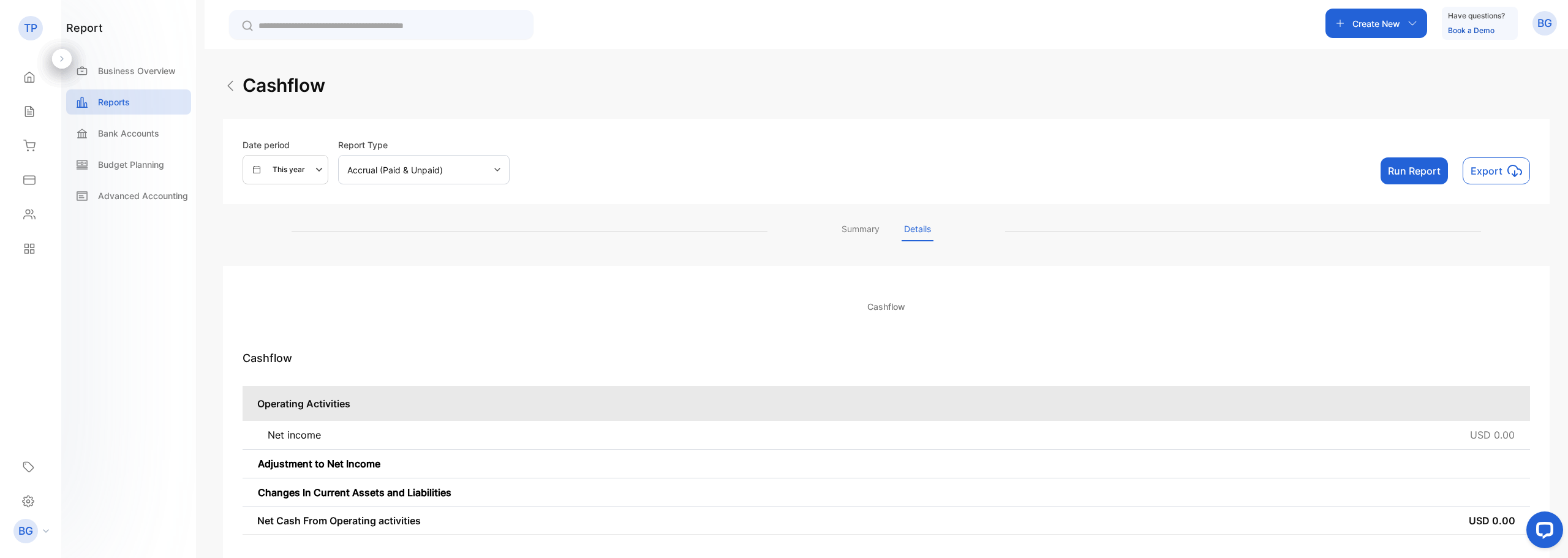
click at [494, 167] on div "Accrual (Paid & Unpaid)" at bounding box center [423, 169] width 171 height 29
click at [314, 168] on icon "button" at bounding box center [320, 170] width 15 height 15
click at [282, 259] on p "This week" at bounding box center [283, 260] width 36 height 11
click at [424, 175] on p "Accrual (Paid & Unpaid)" at bounding box center [395, 169] width 96 height 13
click at [655, 169] on div "Date period This week Report Type Accrual (Paid & Unpaid) Accrual (Paid & Unpai…" at bounding box center [886, 161] width 1287 height 46
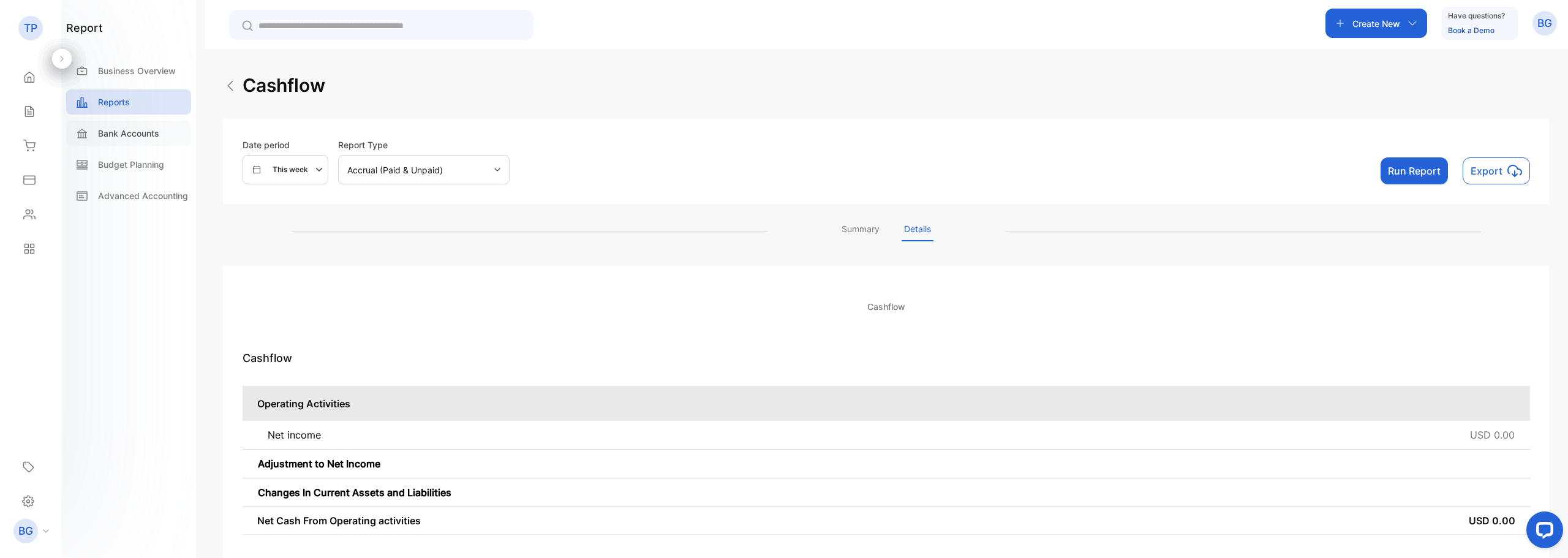
click at [121, 137] on p "Bank Accounts" at bounding box center [128, 133] width 61 height 13
